Goal: Task Accomplishment & Management: Use online tool/utility

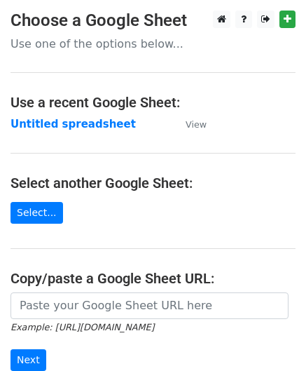
scroll to position [140, 0]
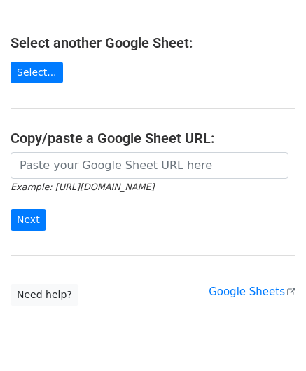
click at [85, 160] on input "url" at bounding box center [150, 165] width 278 height 27
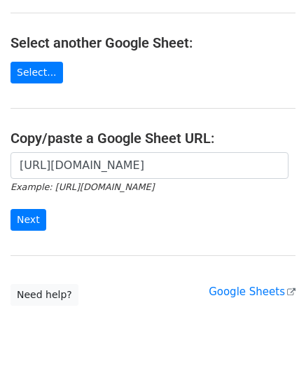
scroll to position [0, 306]
type input "https://docs.google.com/spreadsheets/d/1OdxbKiCTYTSzEMfu5CcwB4CuNJCg_JN03DUIwLf…"
click at [22, 214] on input "Next" at bounding box center [29, 220] width 36 height 22
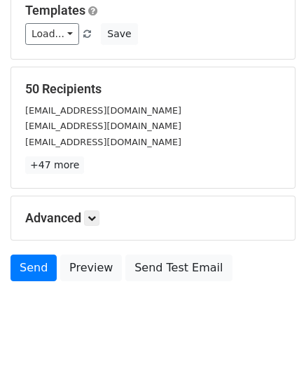
scroll to position [171, 0]
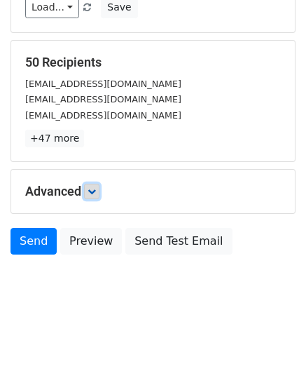
click at [94, 191] on icon at bounding box center [92, 191] width 8 height 8
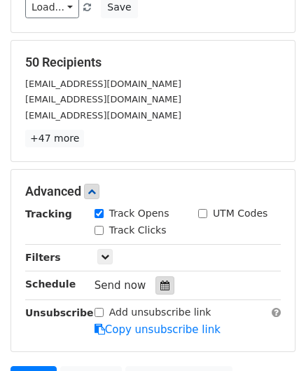
click at [163, 276] on div at bounding box center [165, 285] width 19 height 18
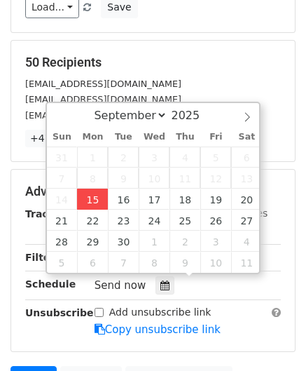
type input "[DATE] 12:00"
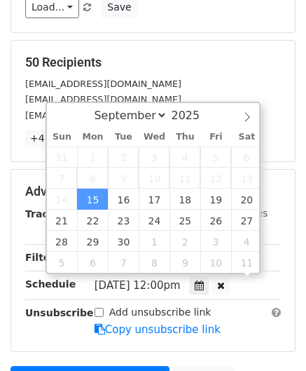
scroll to position [0, 0]
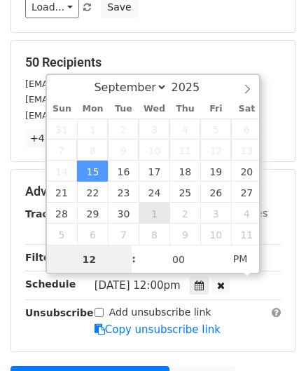
paste input "1"
type input "11"
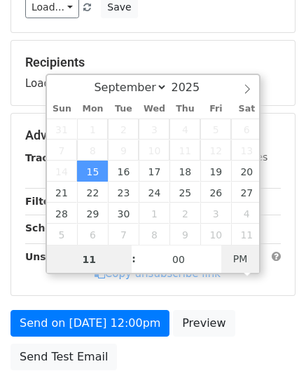
type input "[DATE] 11:00"
click at [245, 254] on span "PM" at bounding box center [240, 259] width 39 height 28
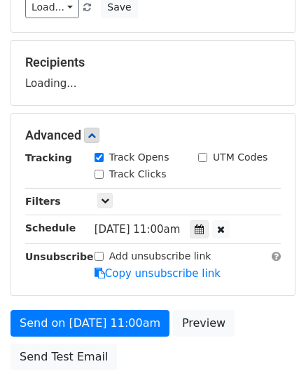
scroll to position [262, 0]
